Goal: Complete application form

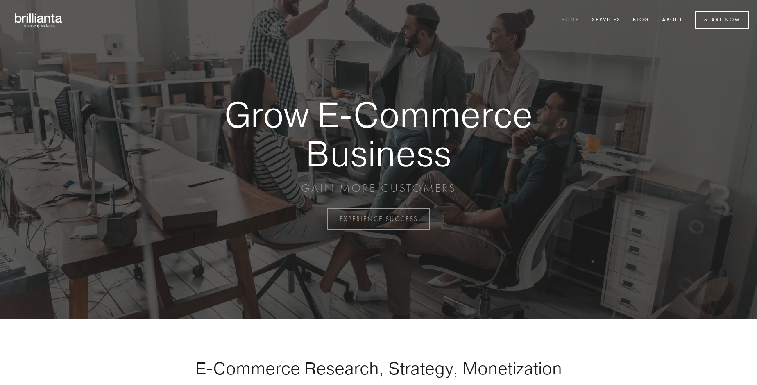
scroll to position [2148, 0]
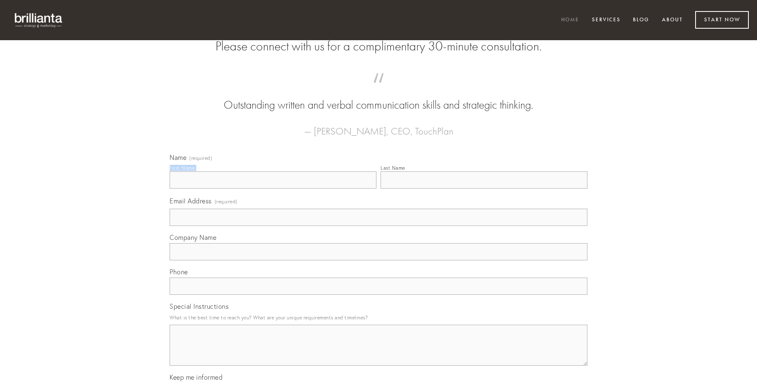
type input "[PERSON_NAME]"
click at [484, 189] on input "Last Name" at bounding box center [484, 179] width 207 height 17
type input "[PERSON_NAME]"
click at [379, 226] on input "Email Address (required)" at bounding box center [379, 217] width 418 height 17
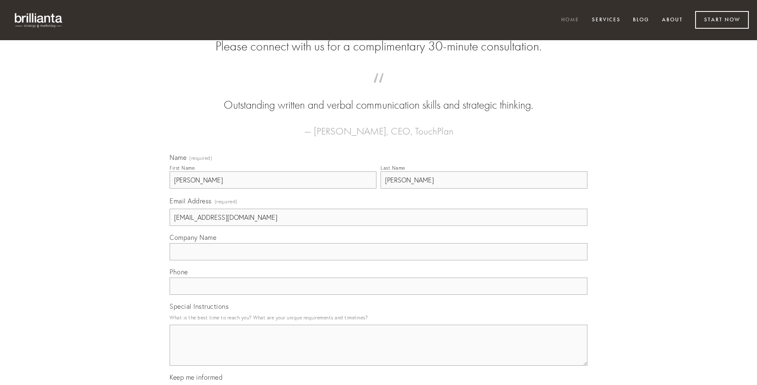
type input "[EMAIL_ADDRESS][DOMAIN_NAME]"
click at [379, 260] on input "Company Name" at bounding box center [379, 251] width 418 height 17
type input "vorago"
click at [379, 295] on input "text" at bounding box center [379, 285] width 418 height 17
click at [379, 352] on textarea "Special Instructions" at bounding box center [379, 345] width 418 height 41
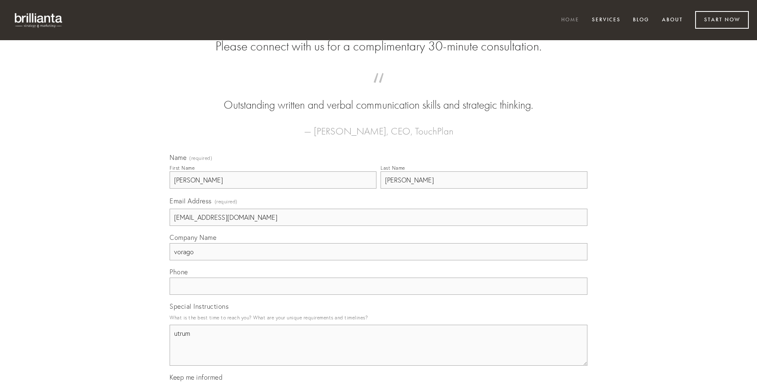
type textarea "utrum"
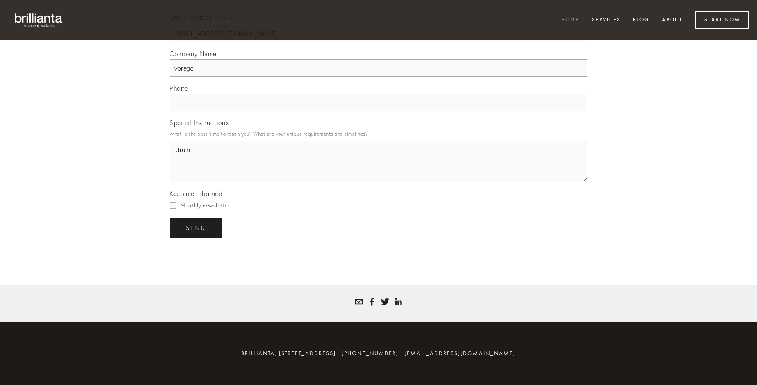
click at [197, 227] on span "send" at bounding box center [196, 227] width 20 height 7
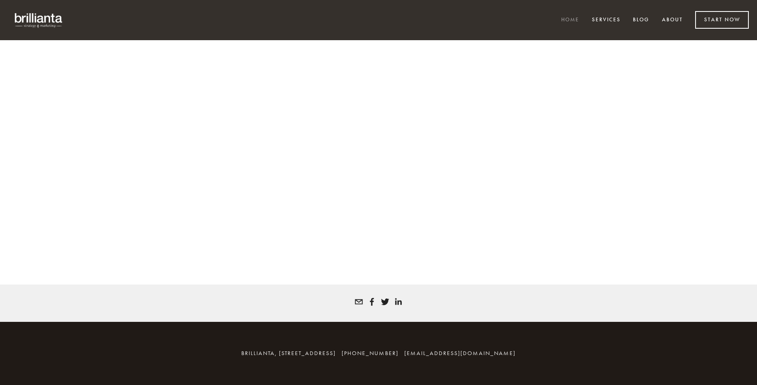
scroll to position [2137, 0]
